Goal: Browse casually

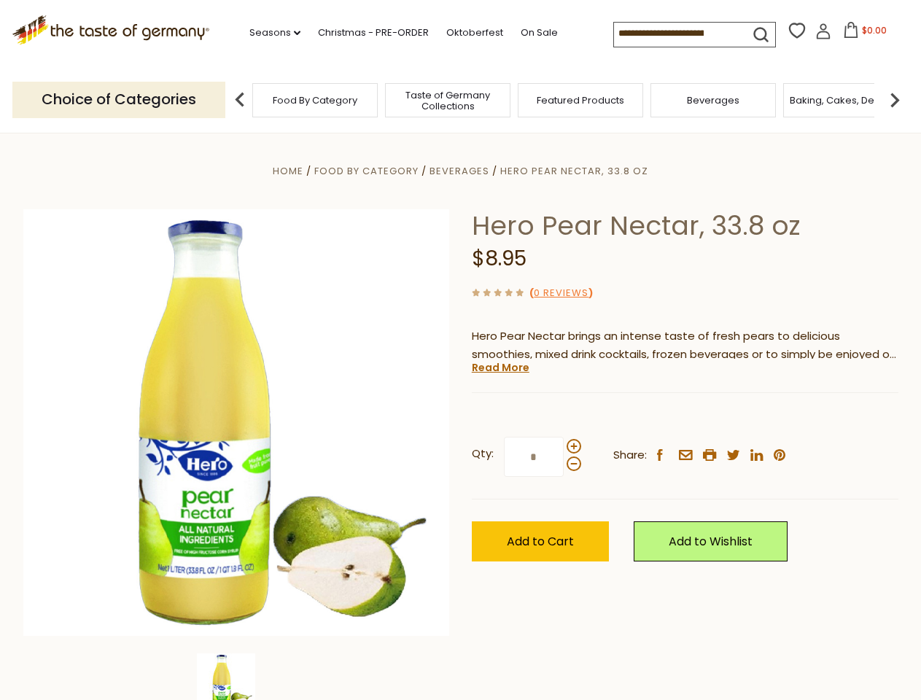
click at [460, 350] on div "Home Food By Category [GEOGRAPHIC_DATA] Hero Pear Nectar, 33.8 oz Hero Pear Nec…" at bounding box center [460, 443] width 897 height 562
click at [269, 33] on link "Seasons dropdown_arrow" at bounding box center [275, 33] width 51 height 16
click at [677, 34] on input at bounding box center [675, 33] width 123 height 20
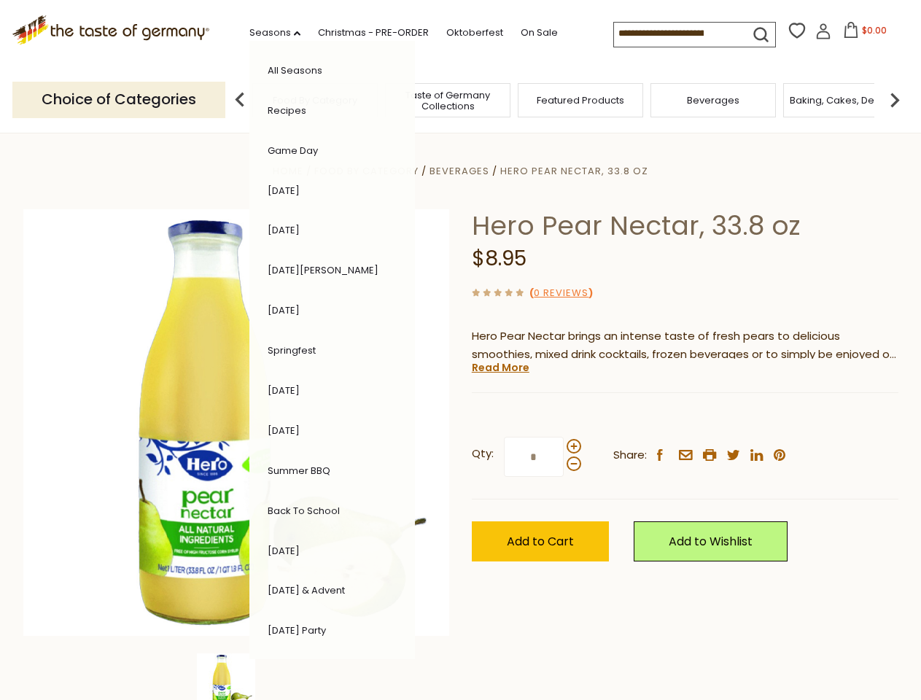
click at [862, 34] on span "$0.00" at bounding box center [874, 30] width 25 height 12
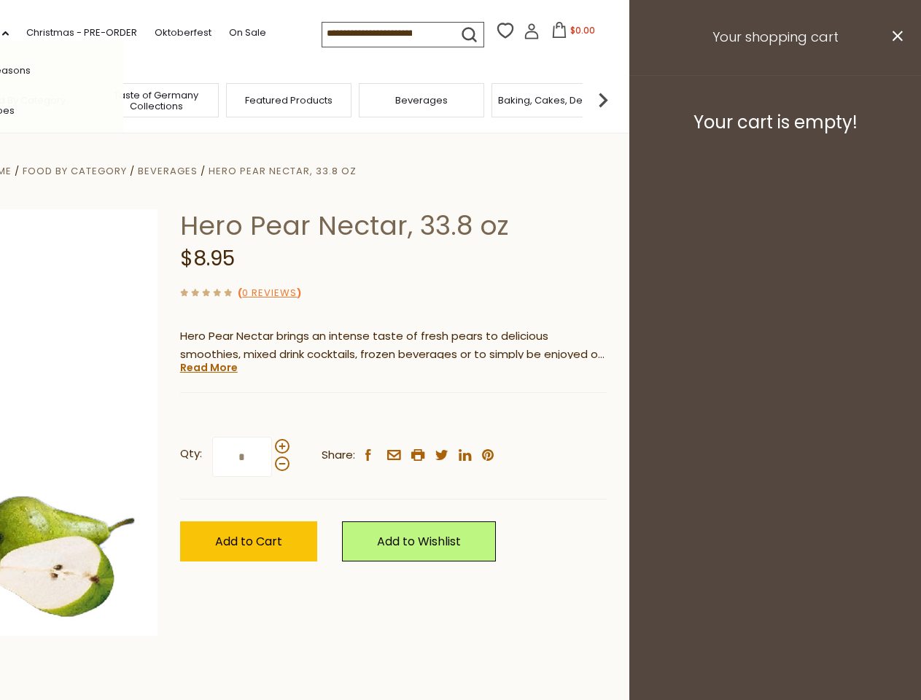
click at [123, 99] on div "All Seasons Recipes Game Day [DATE] [DATE] [DATE][PERSON_NAME] [DATE] Springfes…" at bounding box center [41, 350] width 166 height 619
click at [618, 99] on img at bounding box center [603, 99] width 29 height 29
click at [460, 417] on div "Home Food By Category [GEOGRAPHIC_DATA] Hero Pear Nectar, 33.8 oz Hero Pear Nec…" at bounding box center [169, 443] width 897 height 562
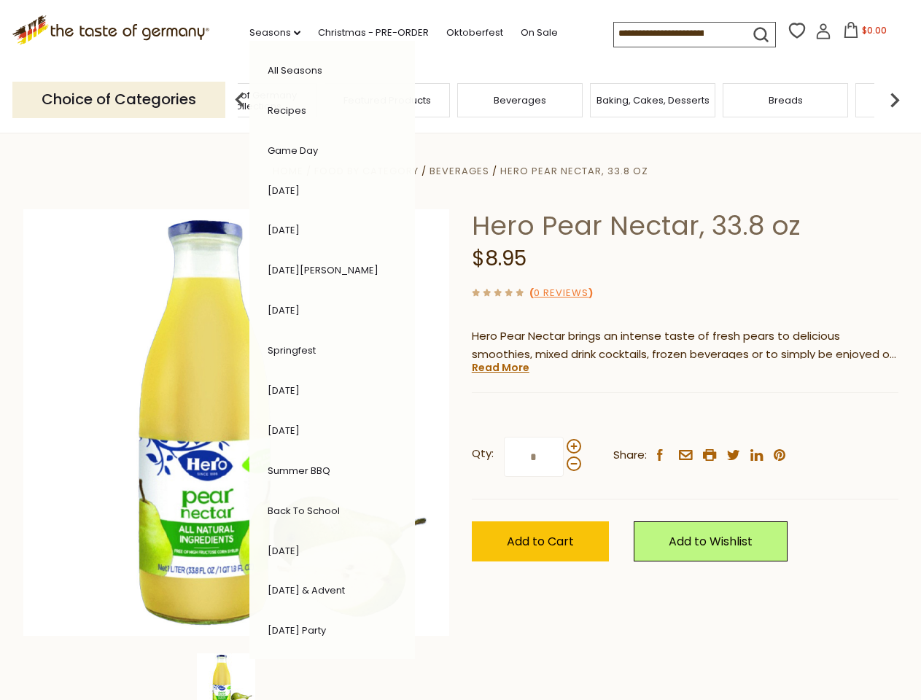
click at [236, 677] on div "Home Food By Category [GEOGRAPHIC_DATA] Hero Pear Nectar, 33.8 oz Hero Pear Nec…" at bounding box center [460, 443] width 897 height 562
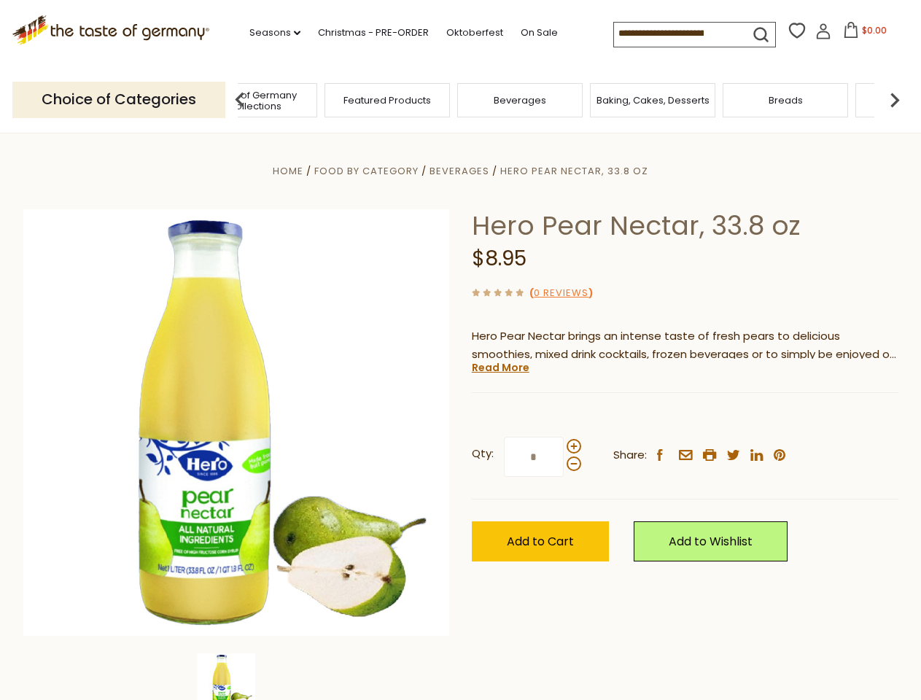
click at [236, 677] on img at bounding box center [226, 683] width 58 height 58
click at [500, 368] on link "Read More" at bounding box center [501, 367] width 58 height 15
